Goal: Information Seeking & Learning: Learn about a topic

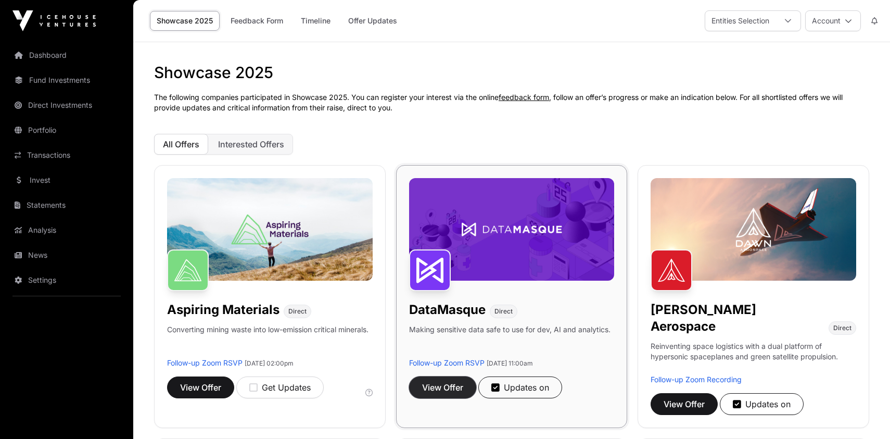
click at [432, 385] on span "View Offer" at bounding box center [442, 387] width 41 height 12
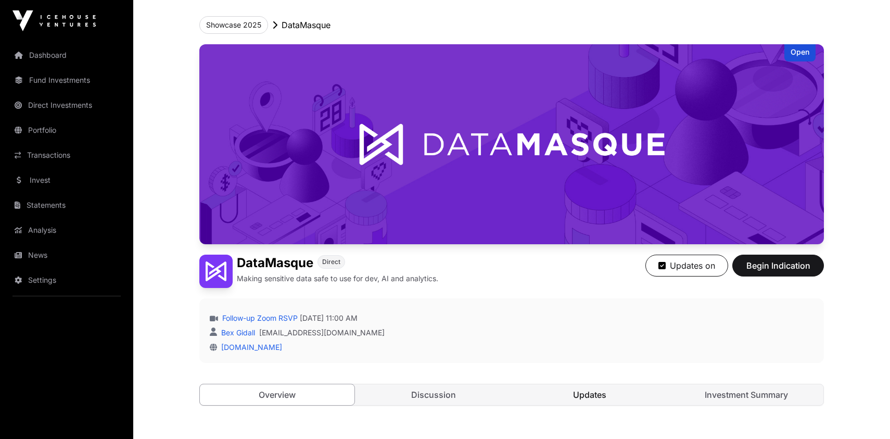
scroll to position [189, 0]
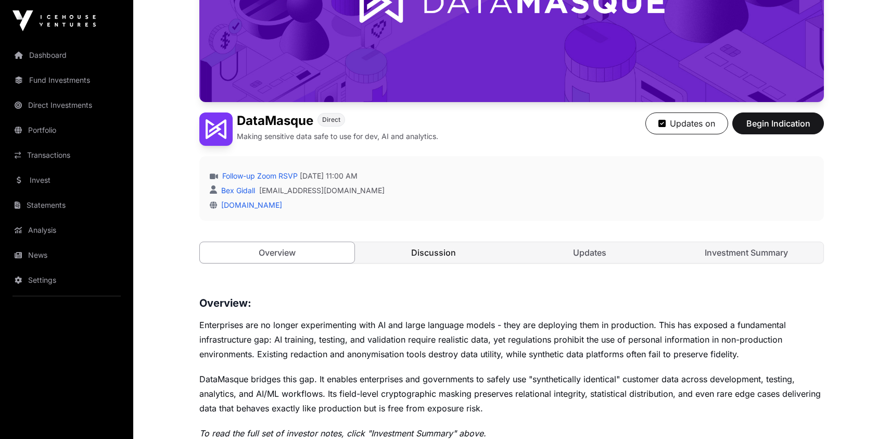
click at [438, 258] on link "Discussion" at bounding box center [433, 252] width 155 height 21
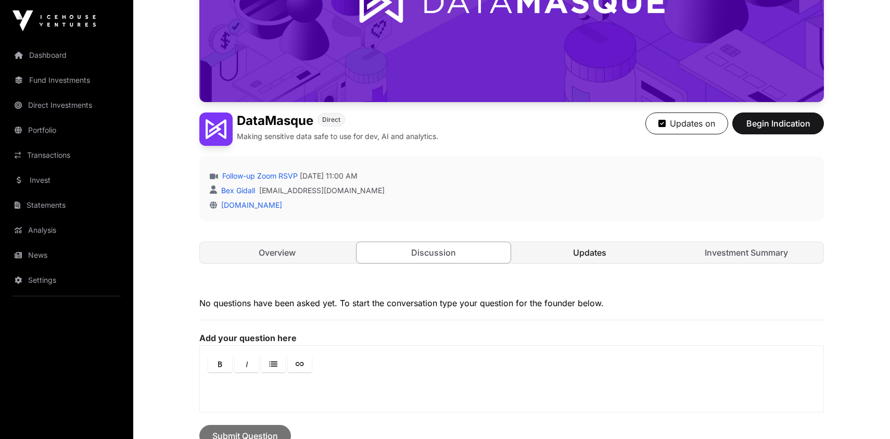
click at [597, 252] on link "Updates" at bounding box center [590, 252] width 155 height 21
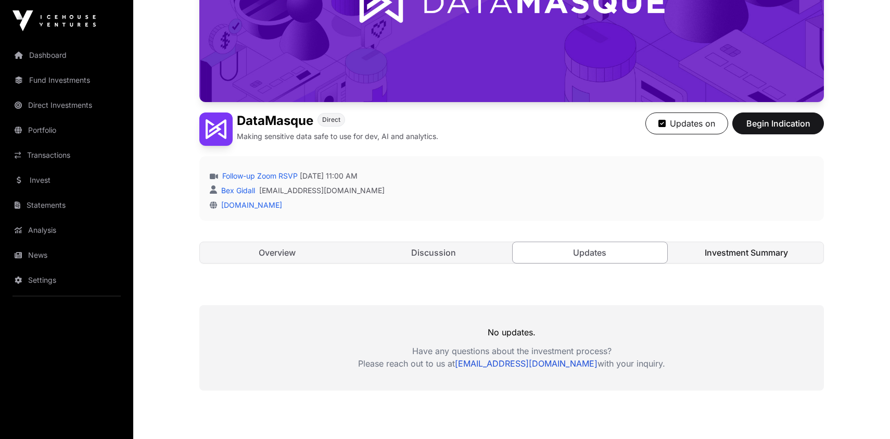
click at [754, 253] on link "Investment Summary" at bounding box center [746, 252] width 155 height 21
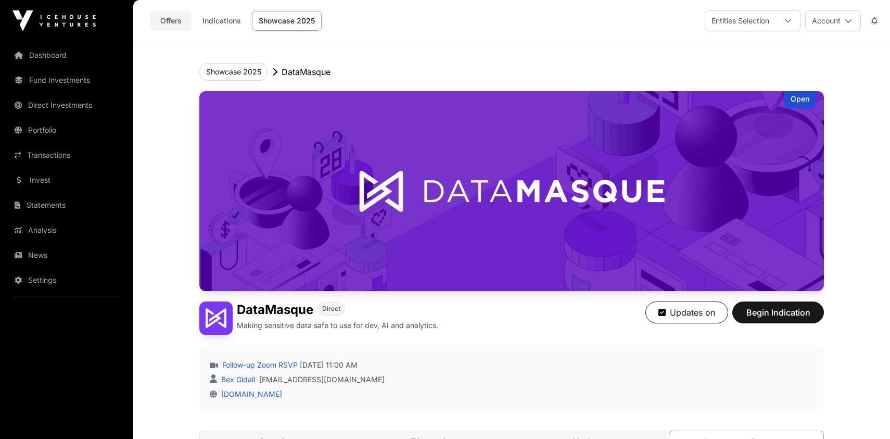
click at [170, 23] on link "Offers" at bounding box center [171, 21] width 42 height 20
